Goal: Information Seeking & Learning: Learn about a topic

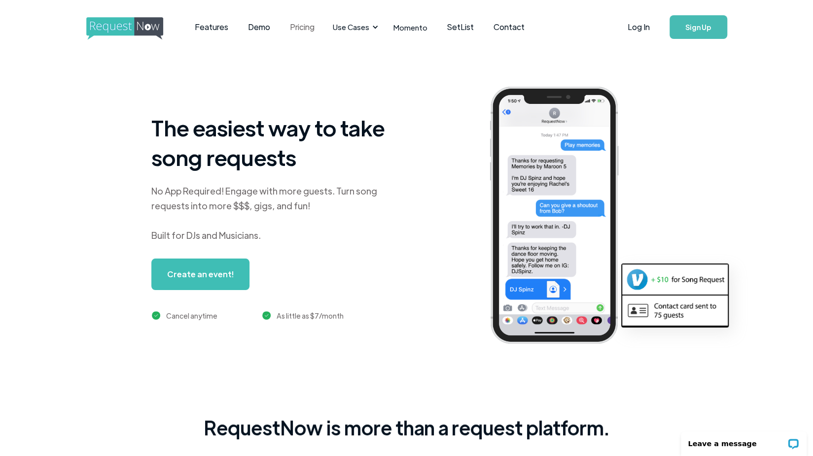
click at [290, 30] on link "Pricing" at bounding box center [302, 27] width 44 height 31
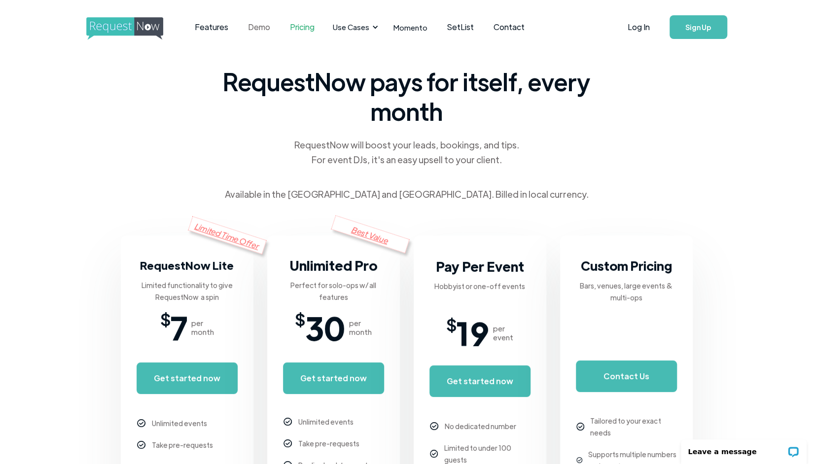
click at [269, 27] on link "Demo" at bounding box center [259, 27] width 42 height 31
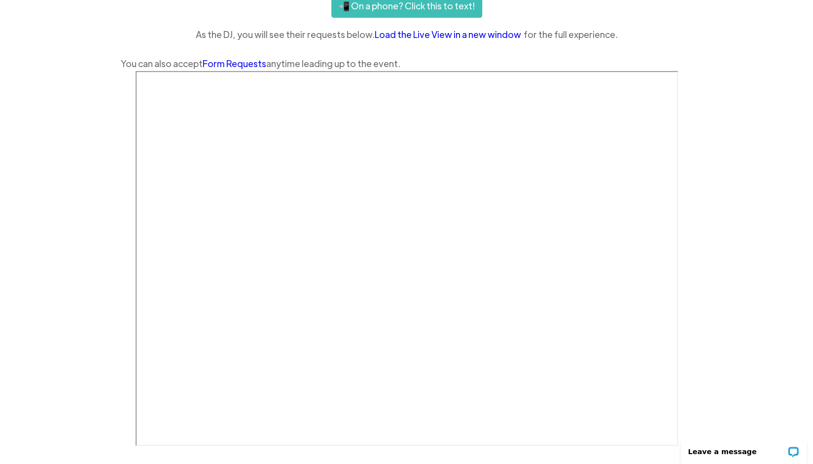
scroll to position [246, 0]
